Goal: Transaction & Acquisition: Purchase product/service

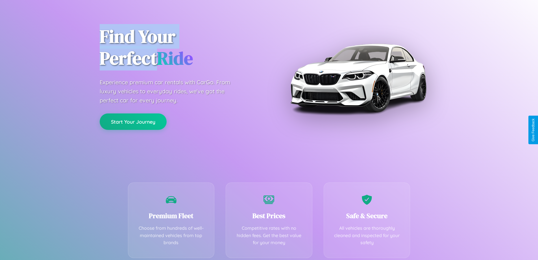
scroll to position [111, 0]
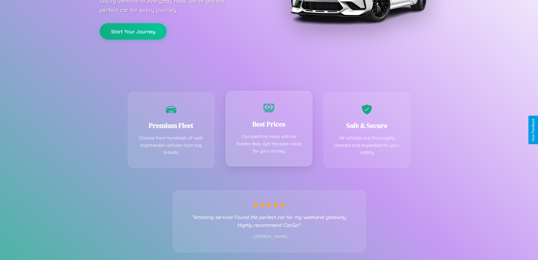
click at [269, 130] on div "Best Prices Competitive rates with no hidden fees. Get the best value for your …" at bounding box center [269, 128] width 87 height 75
click at [133, 31] on button "Start Your Journey" at bounding box center [133, 31] width 67 height 16
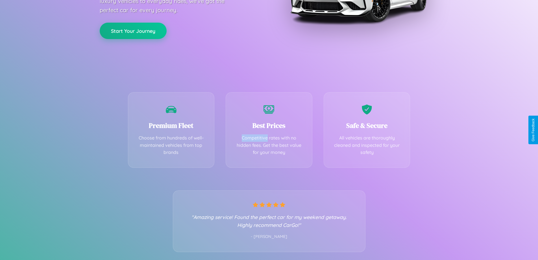
click at [133, 31] on button "Start Your Journey" at bounding box center [133, 31] width 67 height 16
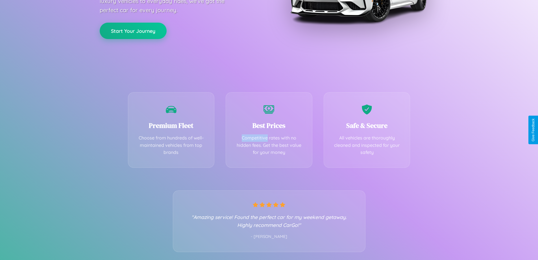
click at [133, 31] on button "Start Your Journey" at bounding box center [133, 31] width 67 height 16
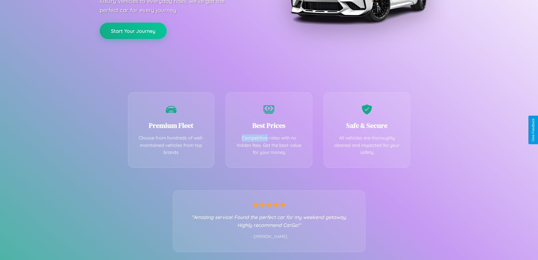
click at [133, 31] on button "Start Your Journey" at bounding box center [133, 31] width 67 height 16
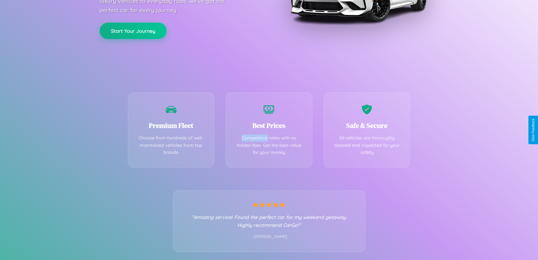
click at [133, 31] on button "Start Your Journey" at bounding box center [133, 31] width 67 height 16
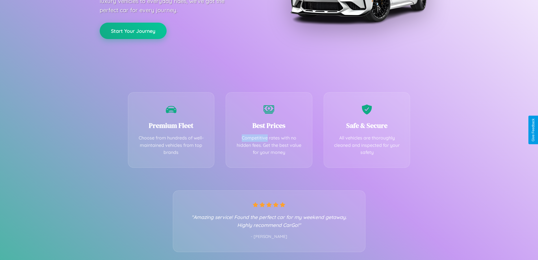
click at [133, 31] on button "Start Your Journey" at bounding box center [133, 31] width 67 height 16
